Goal: Task Accomplishment & Management: Manage account settings

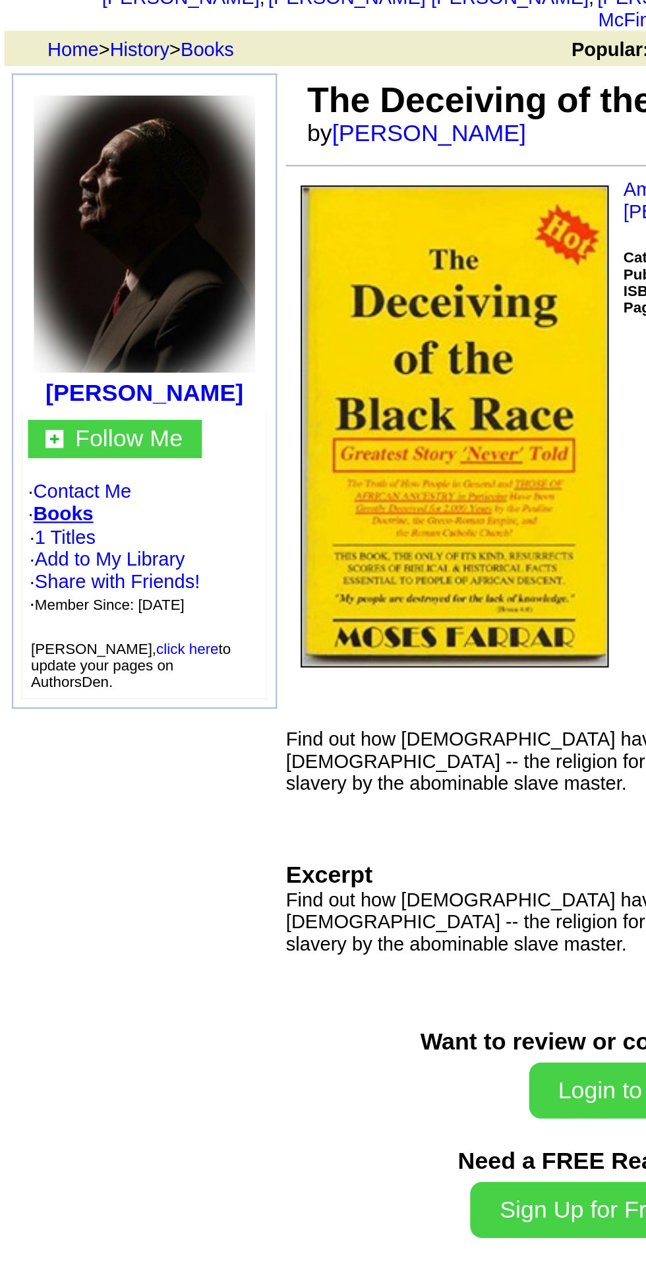
click at [64, 333] on link "Add to My Library" at bounding box center [49, 338] width 67 height 10
